Goal: Navigation & Orientation: Find specific page/section

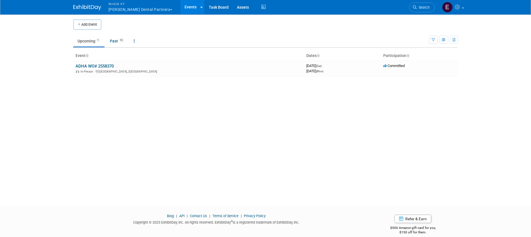
click at [150, 11] on button "Nimlok [PERSON_NAME] Dental Partners" at bounding box center [144, 7] width 72 height 14
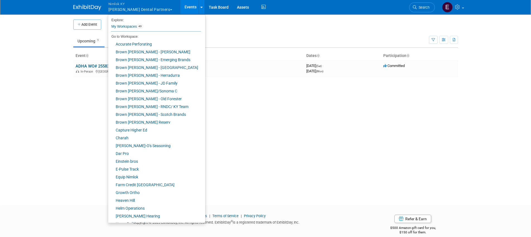
scroll to position [155, 0]
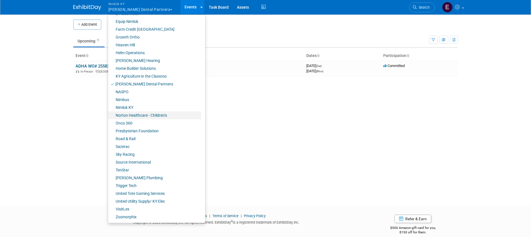
click at [135, 116] on link "Norton Healthcare - Children’s" at bounding box center [154, 115] width 93 height 8
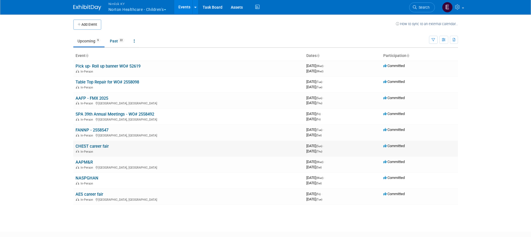
click at [103, 145] on link "CHEST career fair" at bounding box center [91, 145] width 33 height 5
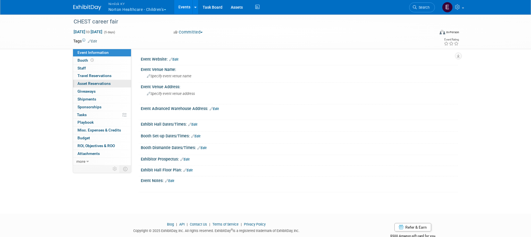
click at [109, 86] on link "0 Asset Reservations 0" at bounding box center [102, 84] width 58 height 8
